Goal: Find contact information: Find contact information

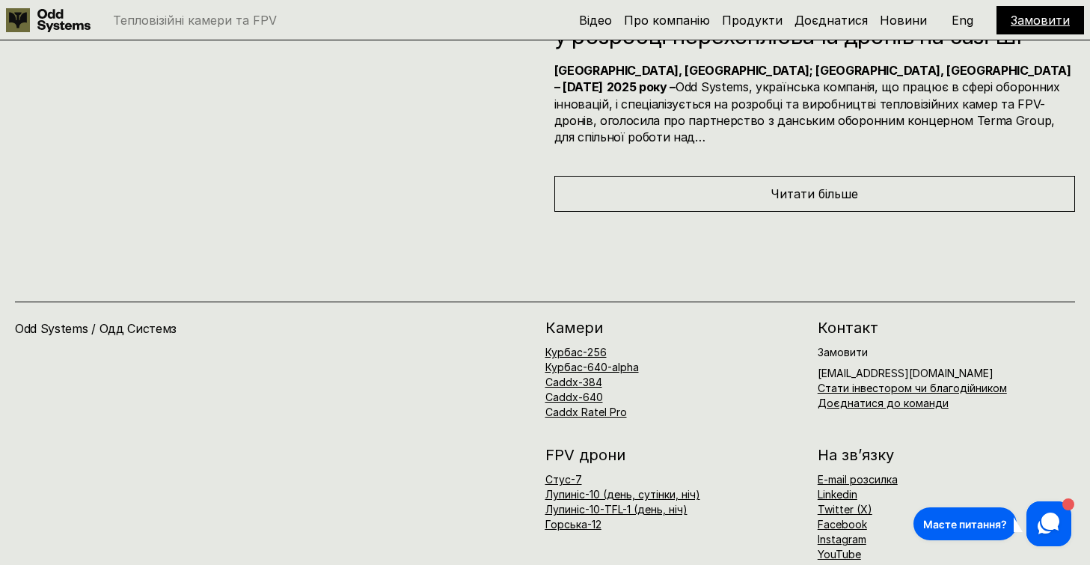
scroll to position [8037, 0]
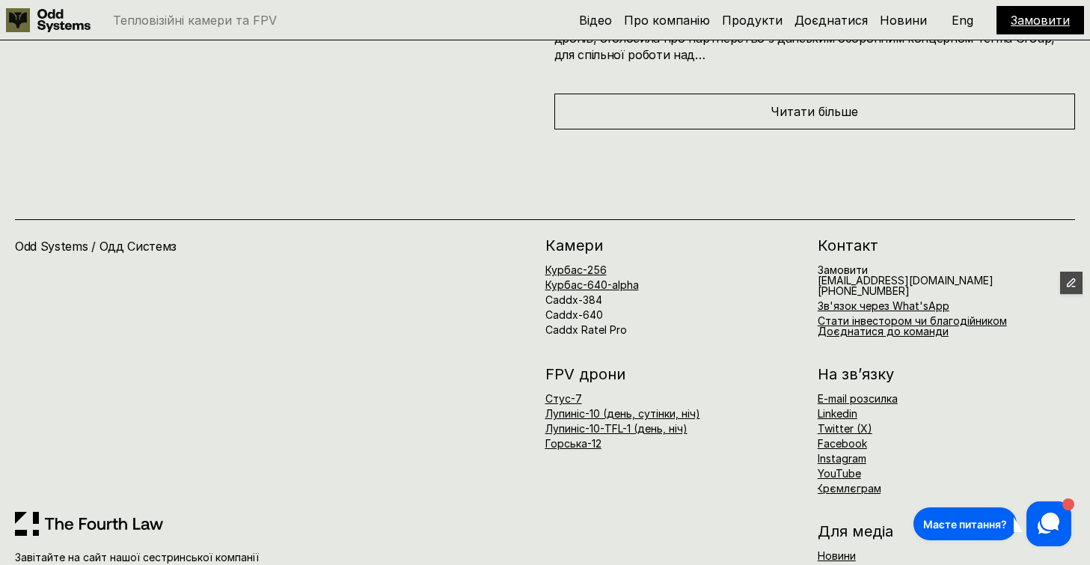
scroll to position [6896, 0]
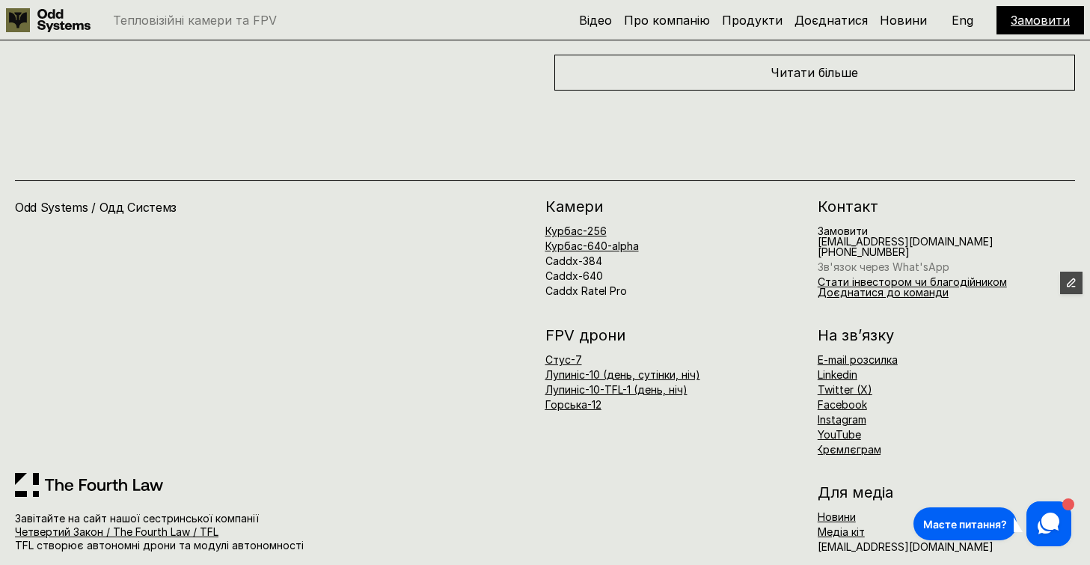
click at [907, 260] on link "Зв'язок через What'sApp" at bounding box center [884, 266] width 132 height 13
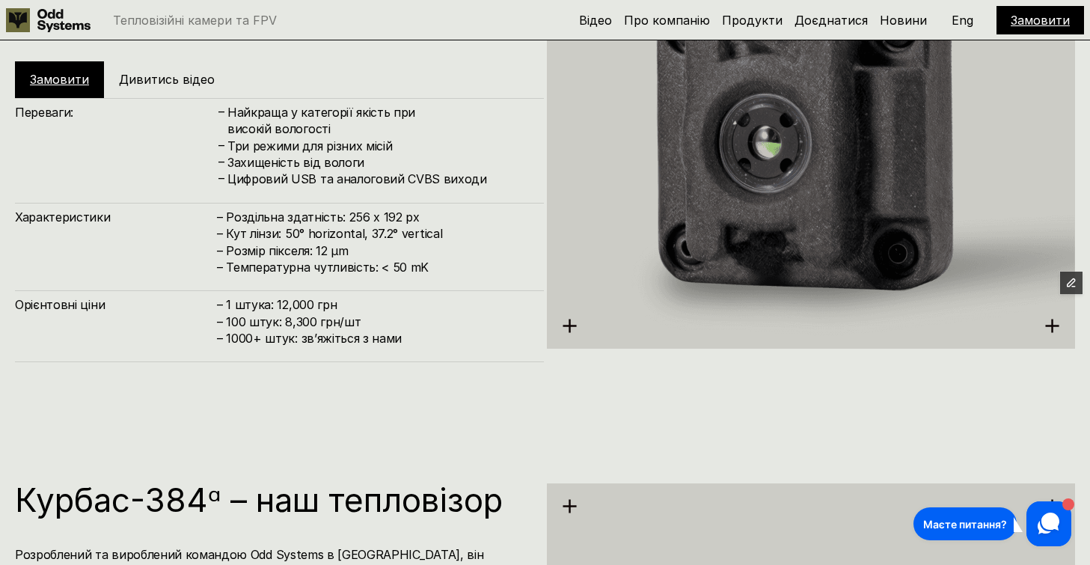
scroll to position [1869, 0]
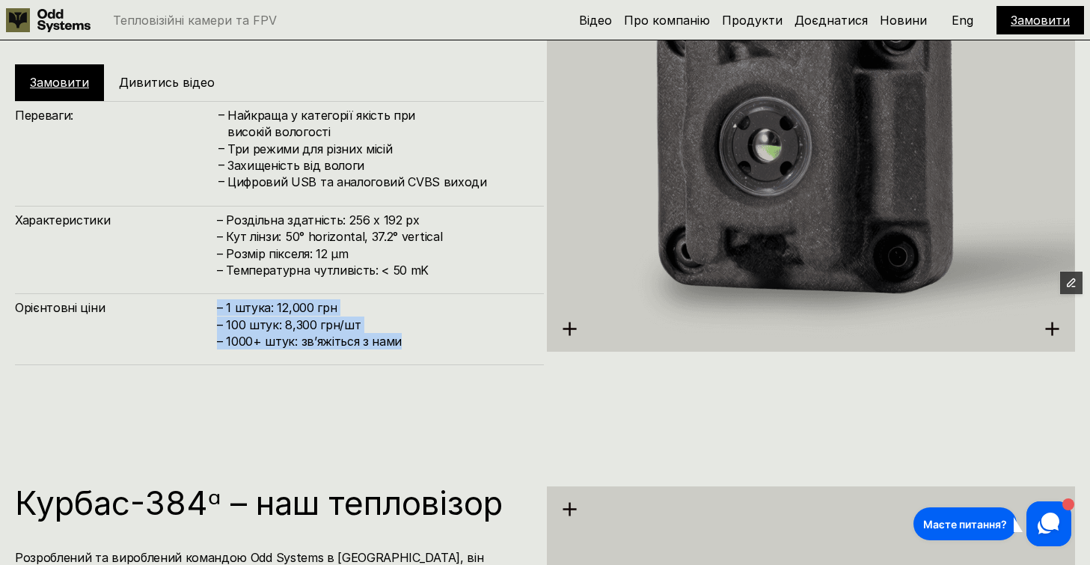
drag, startPoint x: 415, startPoint y: 324, endPoint x: 218, endPoint y: 293, distance: 199.9
click at [218, 299] on h4 "– 1 штука: 12,000 грн – 100 штук: 8,300 грн/шт – ⁠1000+ штук: звʼяжіться з нами" at bounding box center [373, 324] width 312 height 50
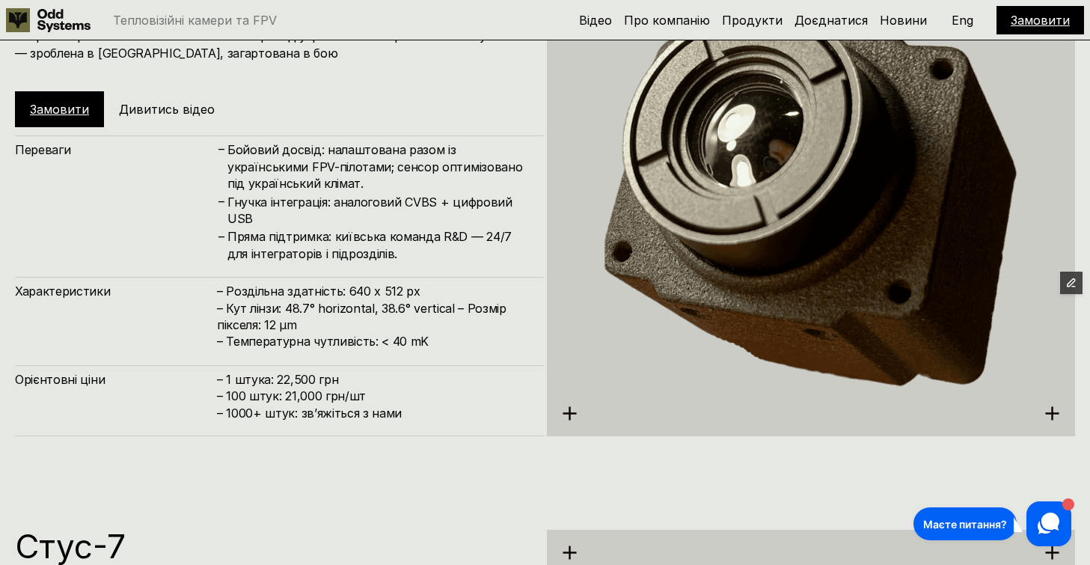
scroll to position [2917, 0]
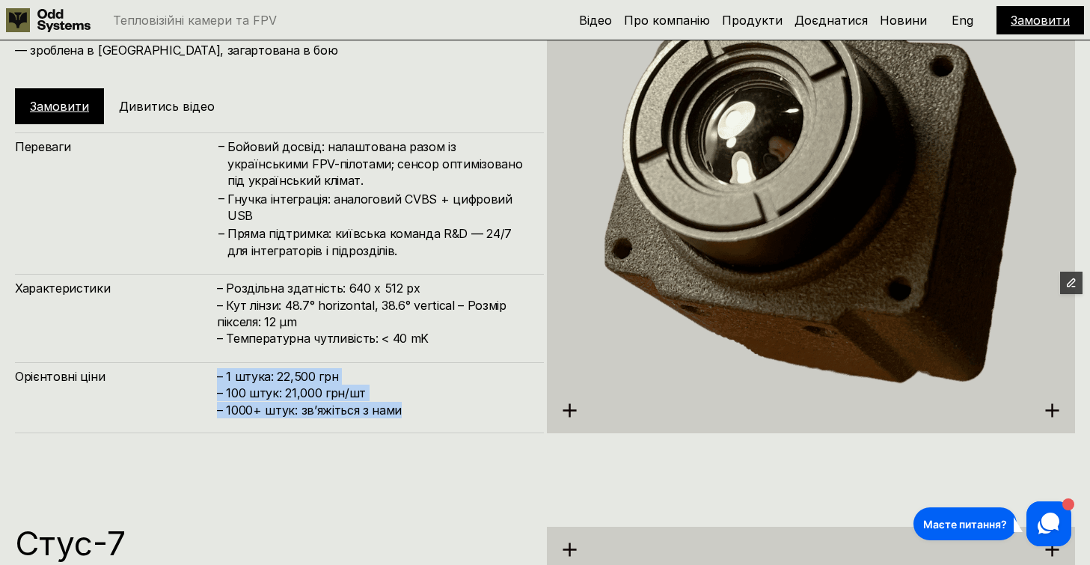
drag, startPoint x: 399, startPoint y: 407, endPoint x: 206, endPoint y: 380, distance: 194.1
click at [206, 380] on div "Орієнтовні ціни – 1 штука: 22,500 грн – 100 штук: 21,000 грн/шт – ⁠1000+ штук: …" at bounding box center [279, 397] width 529 height 71
copy div "Орієнтовні ціни – 1 штука: 22,500 грн – 100 штук: 21,000 грн/шт – ⁠1000+ штук: …"
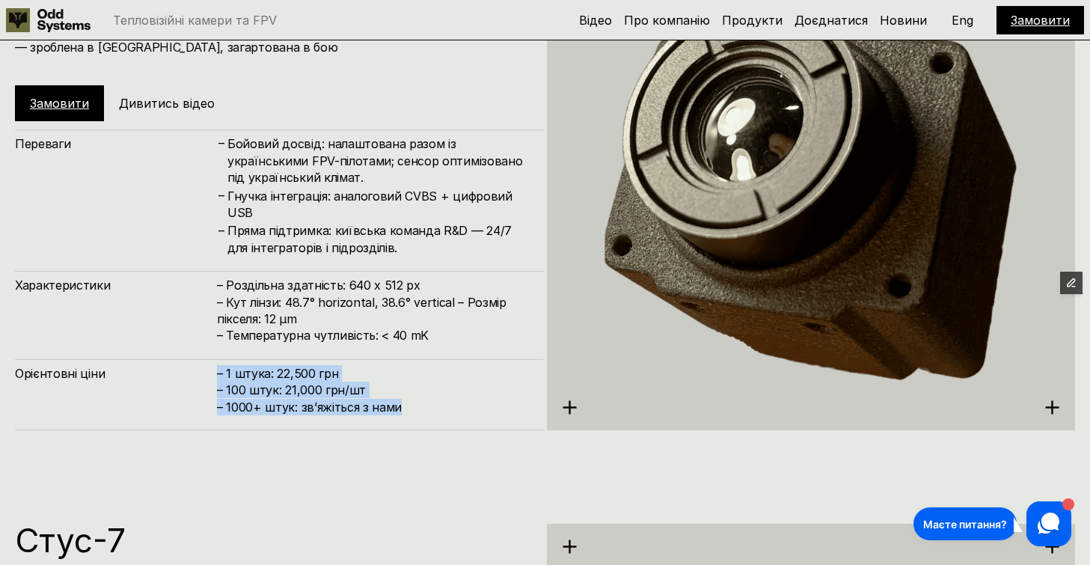
scroll to position [2927, 0]
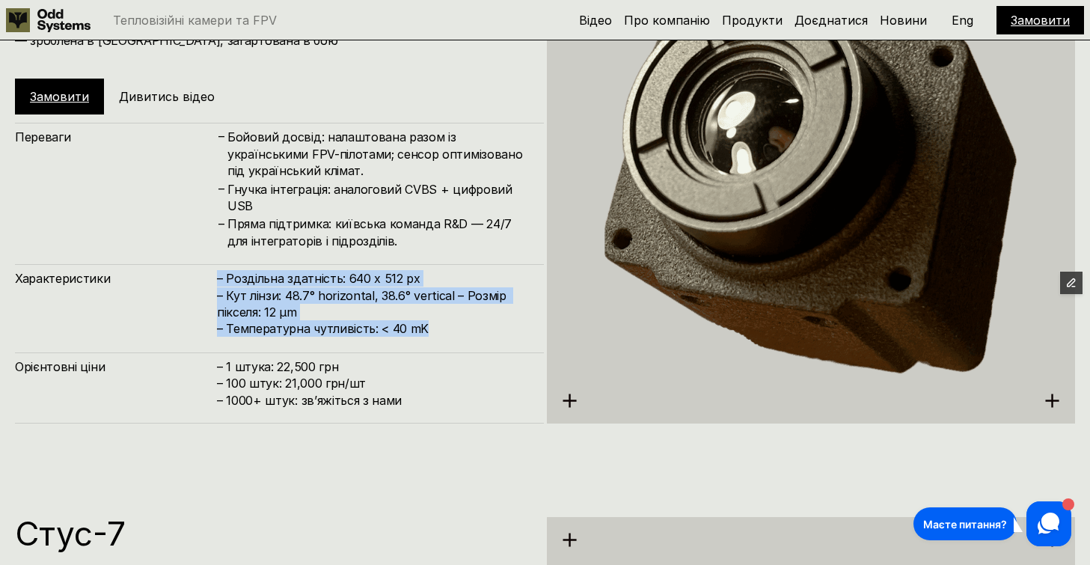
drag, startPoint x: 424, startPoint y: 328, endPoint x: 204, endPoint y: 286, distance: 224.0
click at [204, 286] on div "Характеристики – Роздільна здатність: 640 x 512 px – Кут лінзи: 48.7° horizonta…" at bounding box center [279, 300] width 529 height 73
copy div "Характеристики – Роздільна здатність: 640 x 512 px – Кут лінзи: 48.7° horizonta…"
